Goal: Find contact information: Find contact information

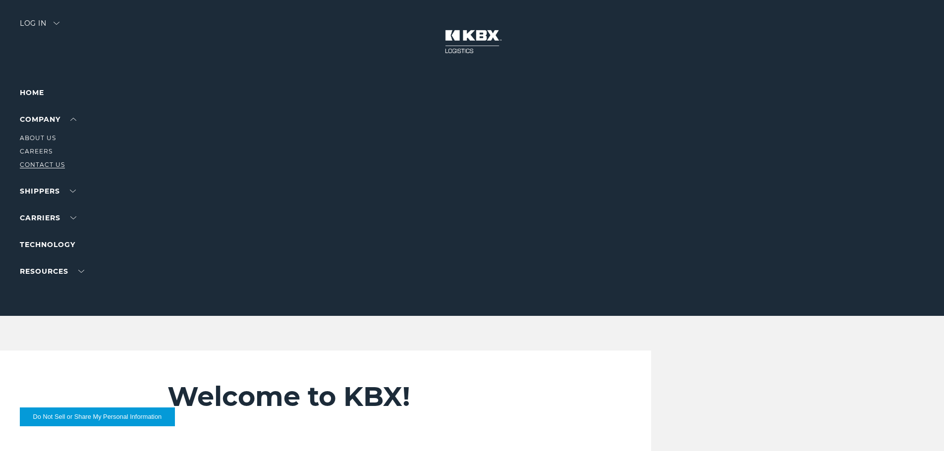
click at [28, 164] on link "Contact Us" at bounding box center [42, 164] width 45 height 7
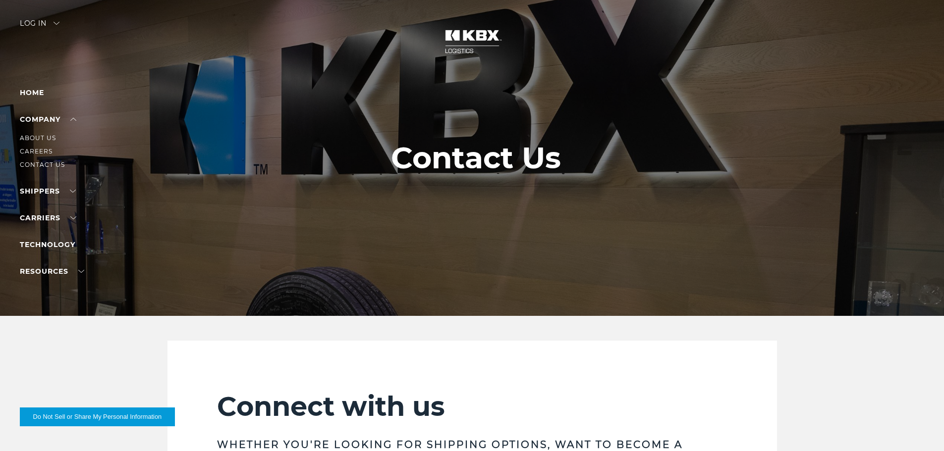
click at [51, 133] on li "About Us" at bounding box center [63, 138] width 86 height 11
click at [50, 138] on link "About Us" at bounding box center [38, 137] width 36 height 7
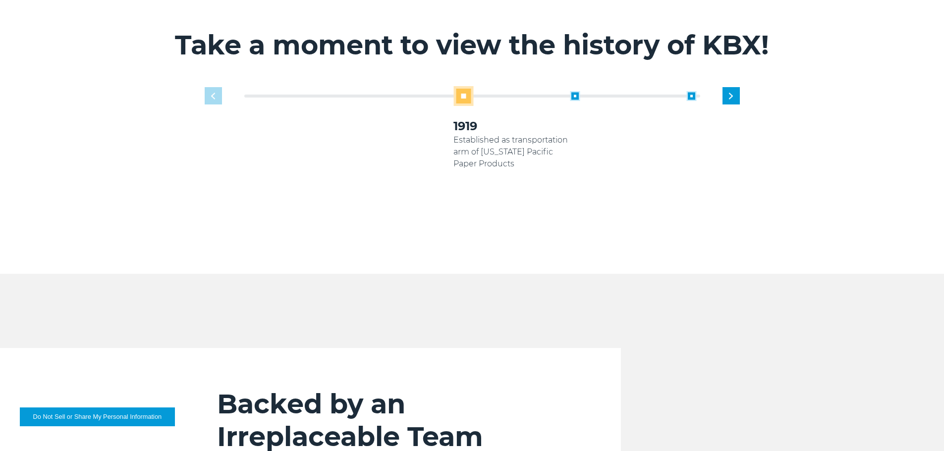
scroll to position [495, 0]
